Goal: Task Accomplishment & Management: Use online tool/utility

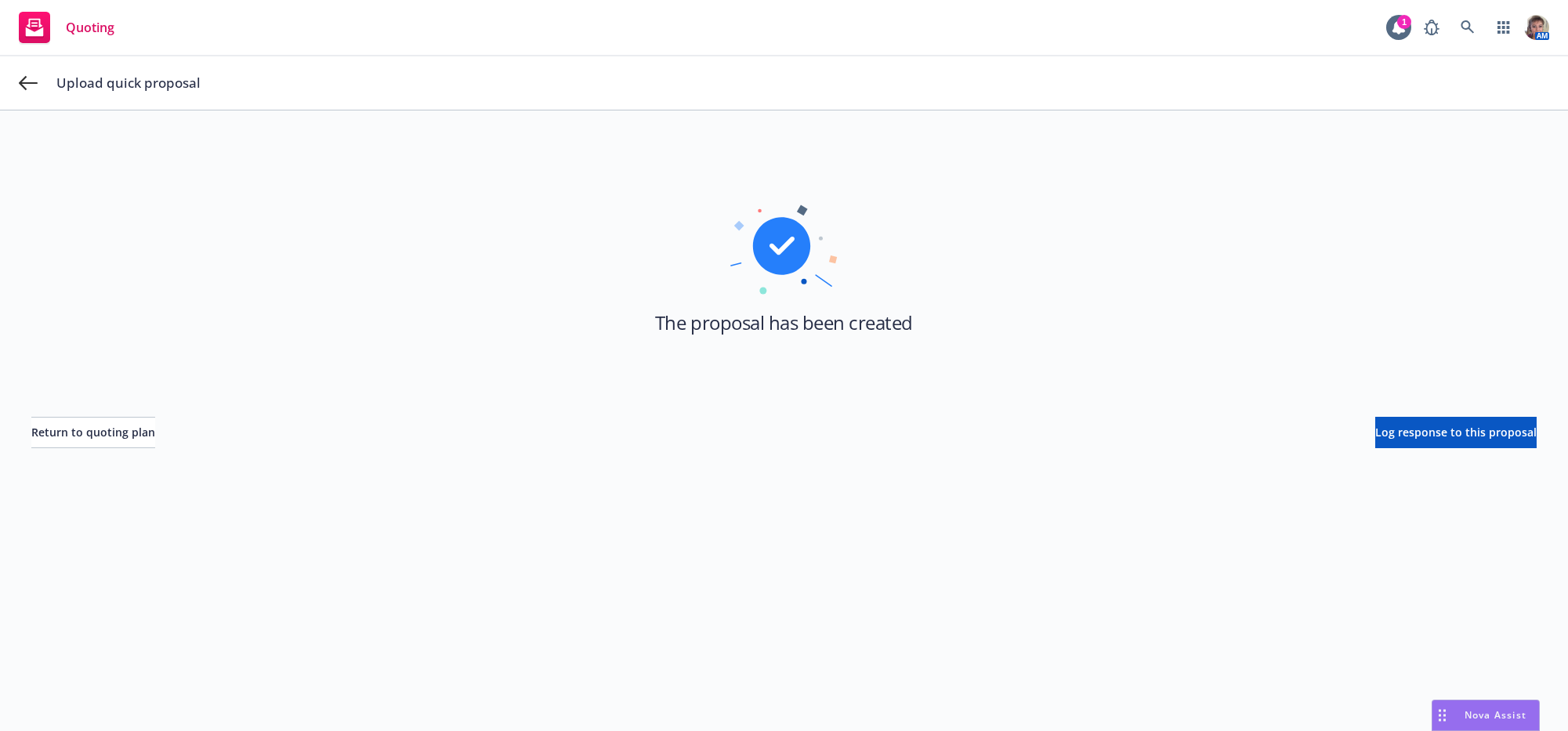
scroll to position [55, 0]
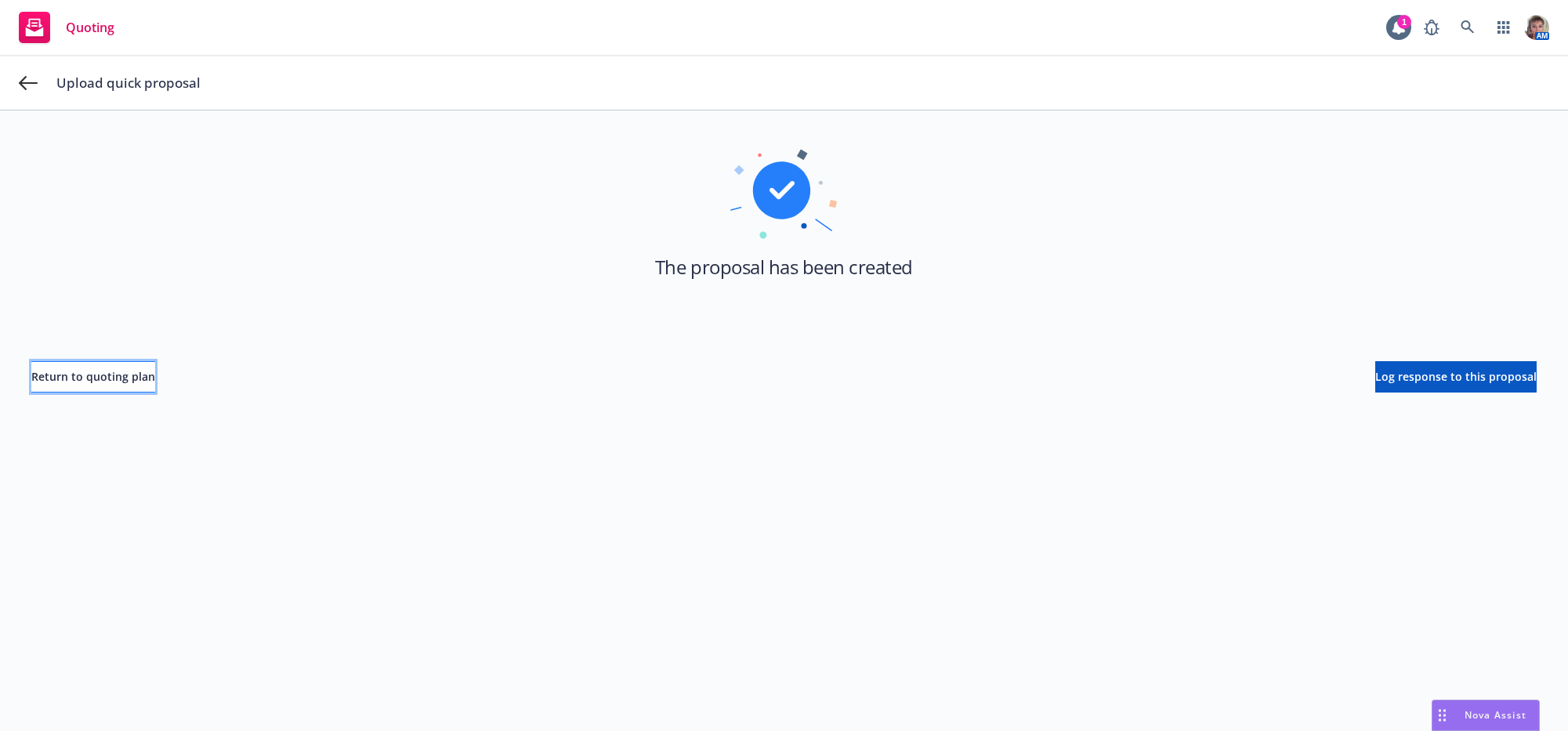
click at [133, 384] on span "Return to quoting plan" at bounding box center [93, 377] width 124 height 15
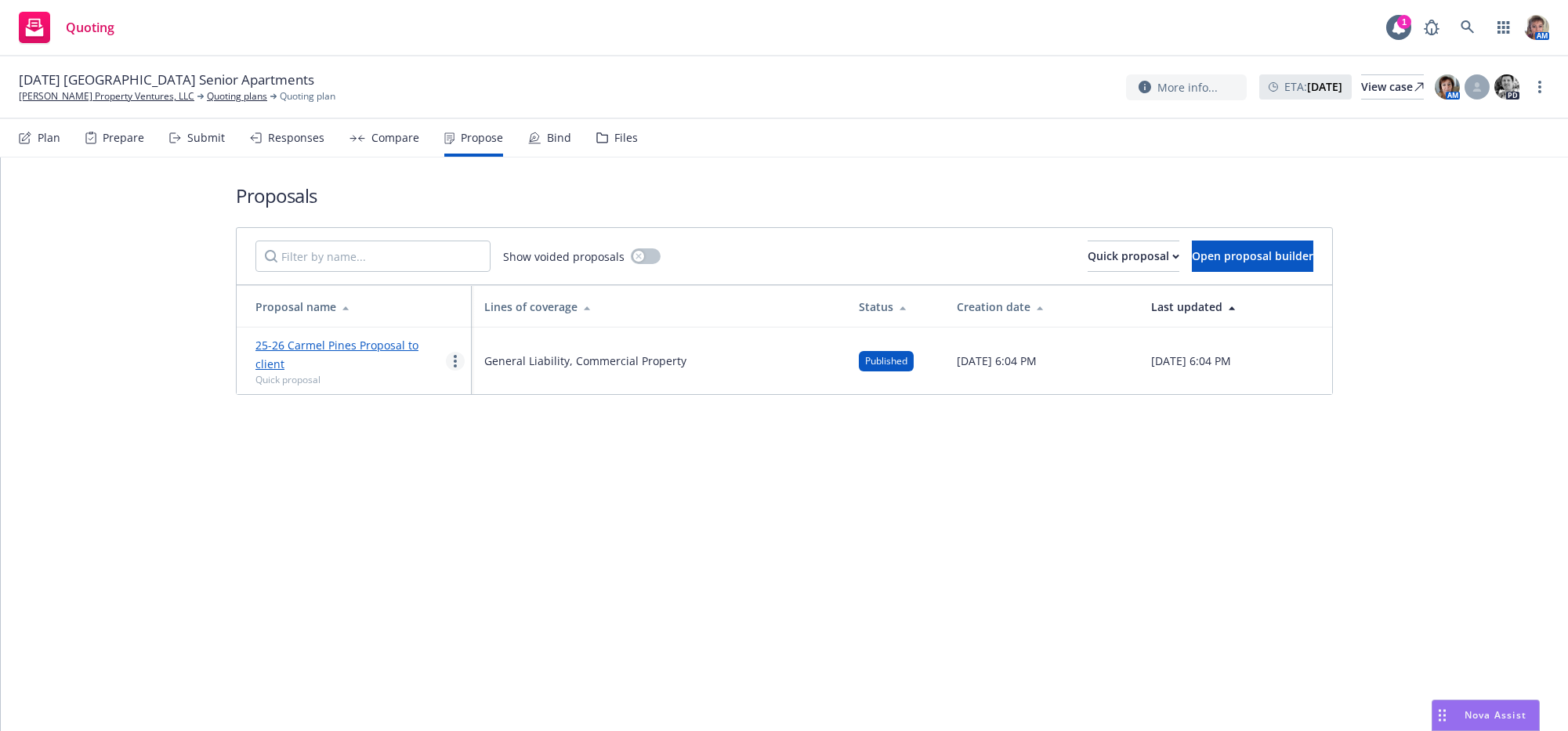
click at [451, 370] on link "more" at bounding box center [455, 361] width 19 height 19
click at [510, 573] on span "Copy logging email" at bounding box center [515, 566] width 137 height 15
